Goal: Task Accomplishment & Management: Complete application form

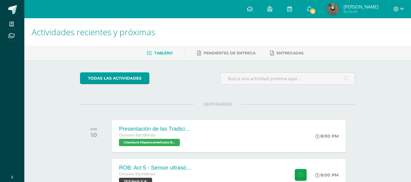
drag, startPoint x: 244, startPoint y: 141, endPoint x: 246, endPoint y: 111, distance: 29.6
click at [246, 111] on div "SEPTIEMBRE MIE 10 Presentación de las Tradiciones Onceavo Bachillerato Literatu…" at bounding box center [218, 128] width 276 height 49
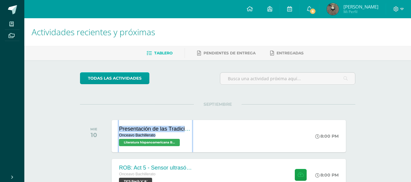
click at [245, 111] on div "SEPTIEMBRE MIE 10 Presentación de las Tradiciones Onceavo Bachillerato Literatu…" at bounding box center [218, 128] width 276 height 49
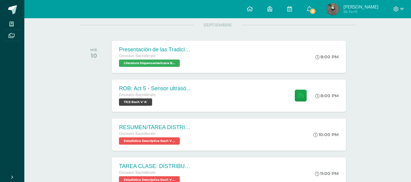
scroll to position [80, 0]
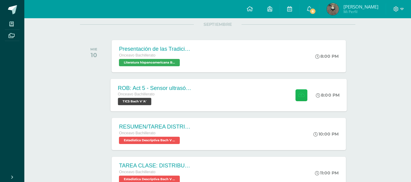
click at [298, 90] on button at bounding box center [302, 95] width 12 height 12
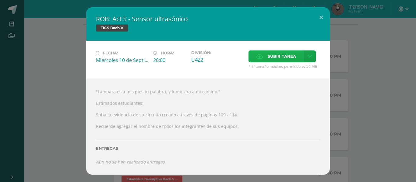
click at [276, 53] on span "Subir tarea" at bounding box center [282, 56] width 28 height 11
click at [0, 0] on input "Subir tarea" at bounding box center [0, 0] width 0 height 0
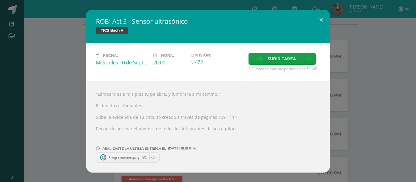
click at [347, 115] on div "ROB: Act 5 - Sensor ultrasónico TICS Bach V Fecha: Miércoles 10 de Septiembre H…" at bounding box center [207, 91] width 411 height 163
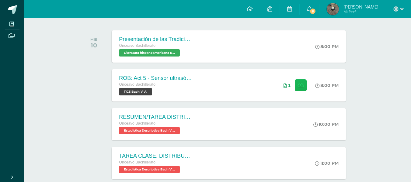
scroll to position [90, 0]
click at [317, 2] on link "6" at bounding box center [309, 9] width 19 height 18
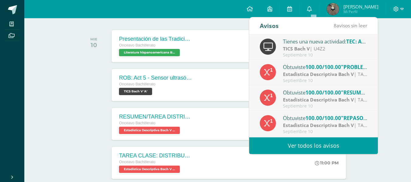
click at [308, 141] on link "Ver todos los avisos" at bounding box center [313, 146] width 129 height 17
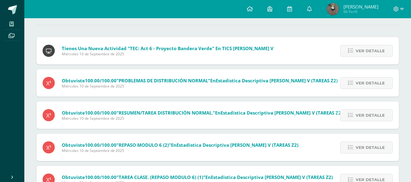
scroll to position [57, 0]
click at [365, 51] on span "Ver detalle" at bounding box center [370, 50] width 29 height 11
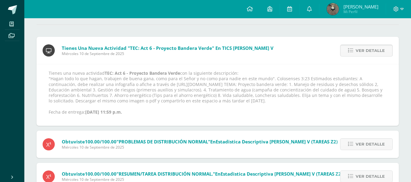
click at [365, 51] on span "Ver detalle" at bounding box center [370, 50] width 29 height 11
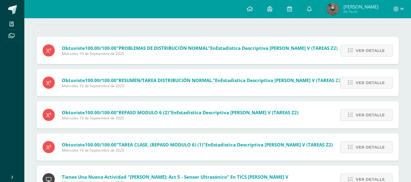
click at [365, 51] on span "Ver detalle" at bounding box center [370, 50] width 29 height 11
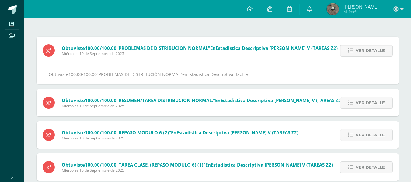
click at [365, 51] on span "Ver detalle" at bounding box center [370, 50] width 29 height 11
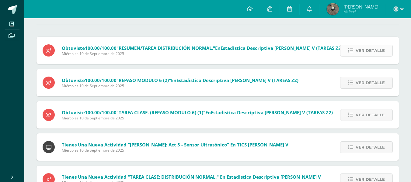
click at [364, 51] on span "Ver detalle" at bounding box center [370, 50] width 29 height 11
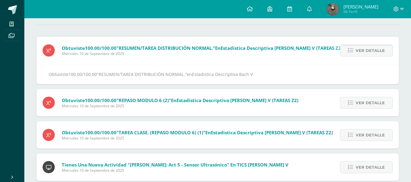
click at [364, 51] on span "Ver detalle" at bounding box center [370, 50] width 29 height 11
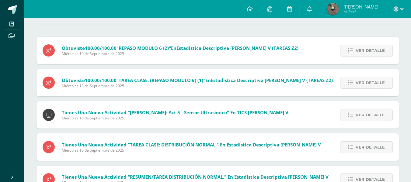
click at [364, 51] on span "Ver detalle" at bounding box center [370, 50] width 29 height 11
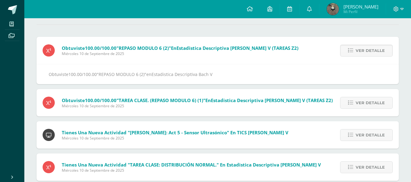
click at [364, 51] on span "Ver detalle" at bounding box center [370, 50] width 29 height 11
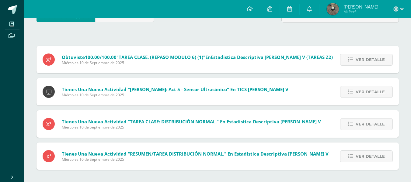
scroll to position [48, 0]
click at [364, 51] on div "Ver detalle" at bounding box center [365, 59] width 68 height 27
click at [368, 62] on span "Ver detalle" at bounding box center [370, 59] width 29 height 11
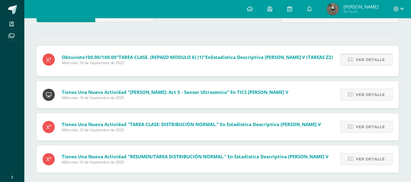
scroll to position [57, 0]
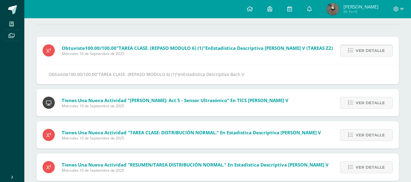
click at [368, 62] on div "Ver detalle" at bounding box center [365, 50] width 68 height 27
click at [367, 56] on span "Ver detalle" at bounding box center [370, 50] width 29 height 11
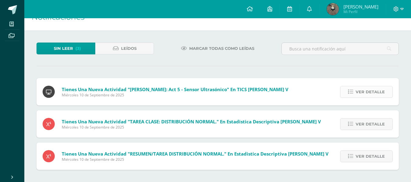
click at [368, 88] on span "Ver detalle" at bounding box center [370, 91] width 29 height 11
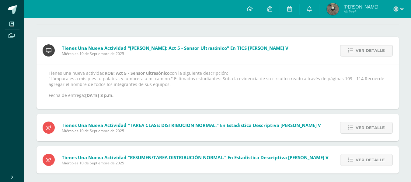
click at [364, 51] on span "Ver detalle" at bounding box center [370, 50] width 29 height 11
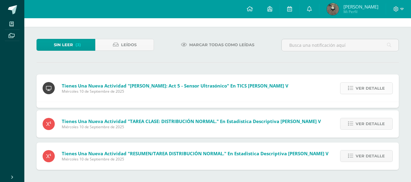
scroll to position [0, 0]
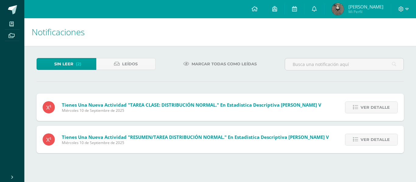
click at [375, 99] on div "Ver detalle" at bounding box center [370, 107] width 68 height 27
click at [375, 108] on span "Ver detalle" at bounding box center [375, 107] width 29 height 11
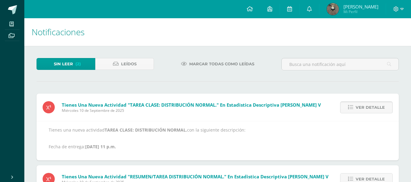
click at [375, 108] on span "Ver detalle" at bounding box center [370, 107] width 29 height 11
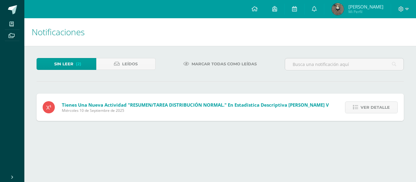
click at [375, 108] on span "Ver detalle" at bounding box center [375, 107] width 29 height 11
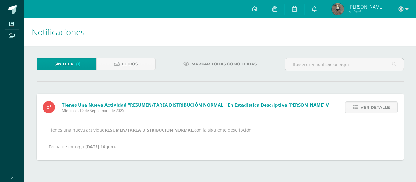
click at [375, 108] on span "Ver detalle" at bounding box center [375, 107] width 29 height 11
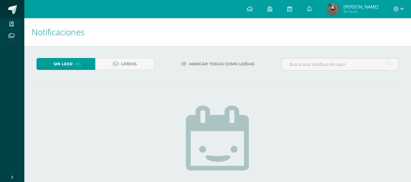
click at [12, 9] on span at bounding box center [12, 9] width 9 height 9
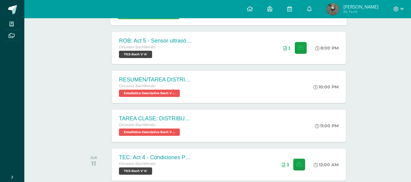
scroll to position [128, 0]
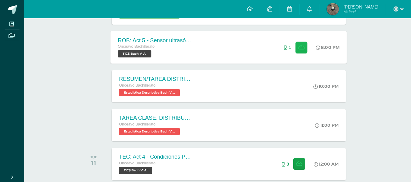
click at [302, 49] on icon at bounding box center [301, 47] width 6 height 5
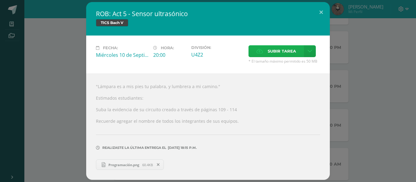
click at [278, 53] on span "Subir tarea" at bounding box center [282, 51] width 28 height 11
click at [0, 0] on input "Subir tarea" at bounding box center [0, 0] width 0 height 0
click at [290, 53] on span "Subir tarea" at bounding box center [282, 51] width 28 height 11
click at [0, 0] on input "Subir tarea" at bounding box center [0, 0] width 0 height 0
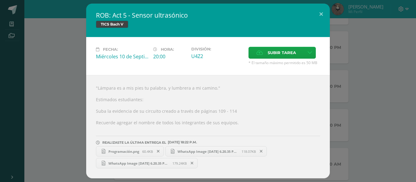
click at [41, 70] on div "[PERSON_NAME]: Act 5 - Sensor ultrasónico TICS [PERSON_NAME] V Fecha: [DATE] Ho…" at bounding box center [207, 91] width 411 height 175
